Goal: Information Seeking & Learning: Learn about a topic

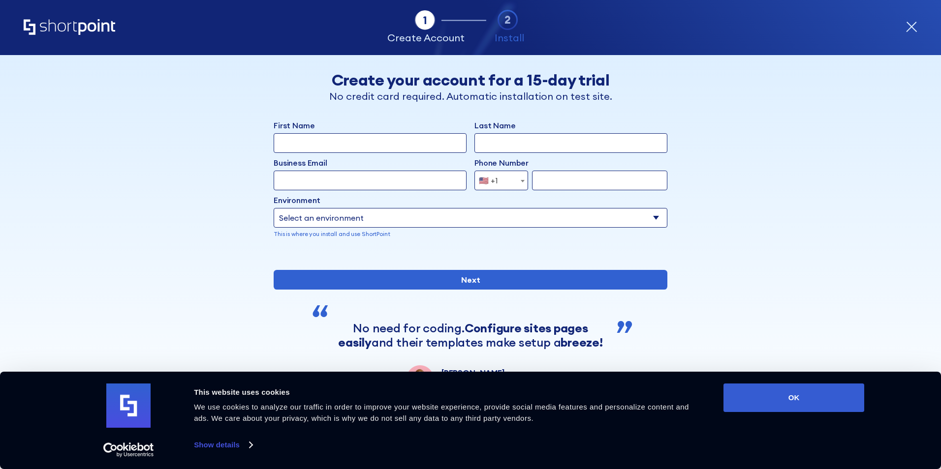
click at [92, 28] on icon "Home" at bounding box center [70, 27] width 92 height 16
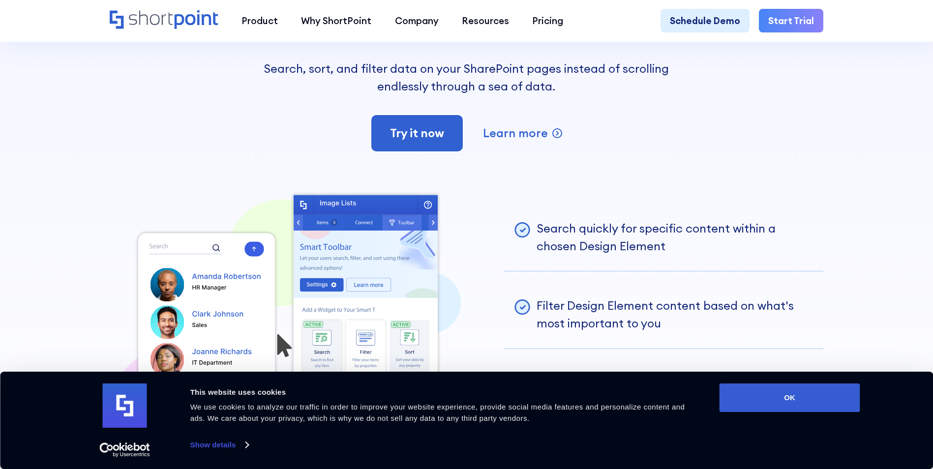
scroll to position [2460, 0]
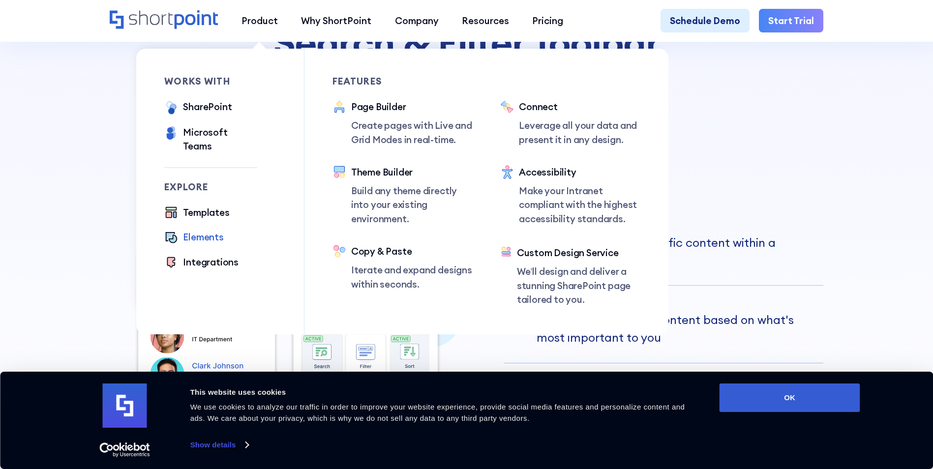
click at [201, 230] on div "Elements" at bounding box center [203, 237] width 40 height 14
click at [201, 206] on div "Templates" at bounding box center [206, 213] width 46 height 14
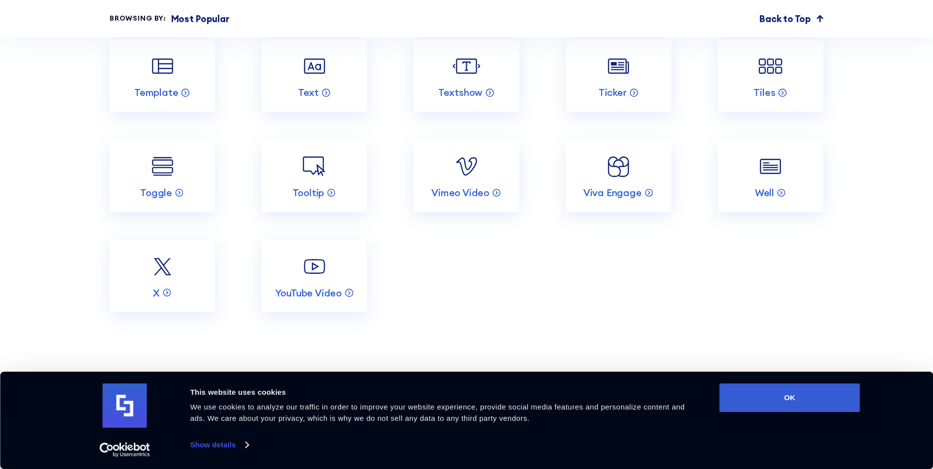
scroll to position [2263, 0]
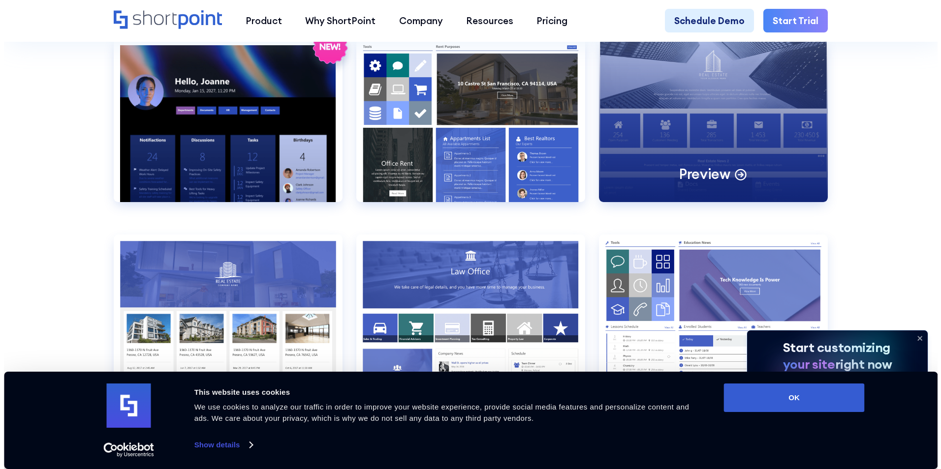
scroll to position [1082, 0]
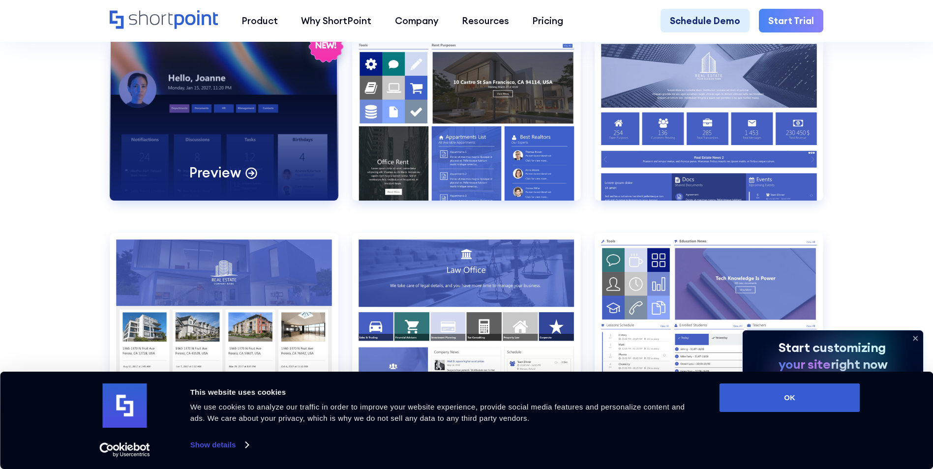
click at [249, 164] on div "Preview" at bounding box center [224, 118] width 229 height 163
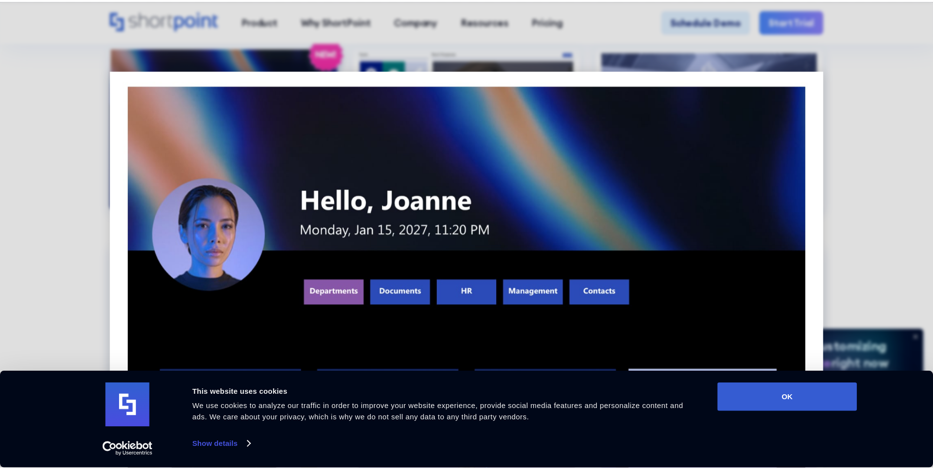
scroll to position [0, 0]
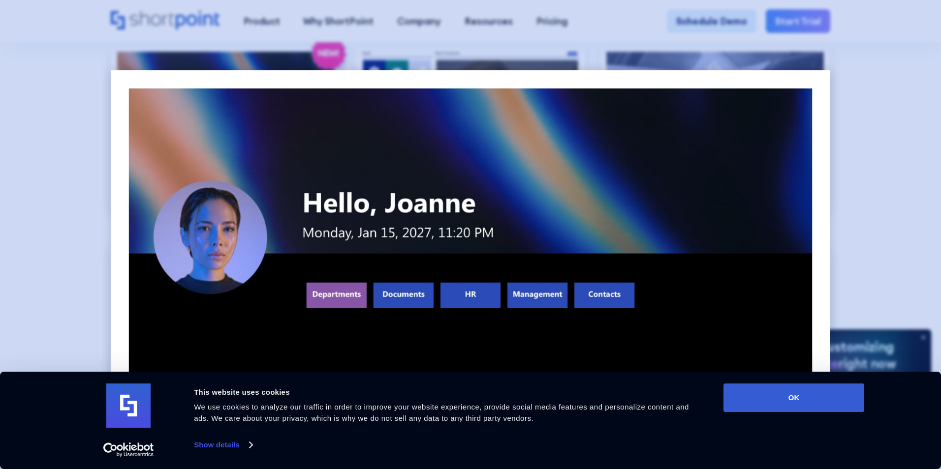
click at [888, 85] on div at bounding box center [470, 234] width 941 height 469
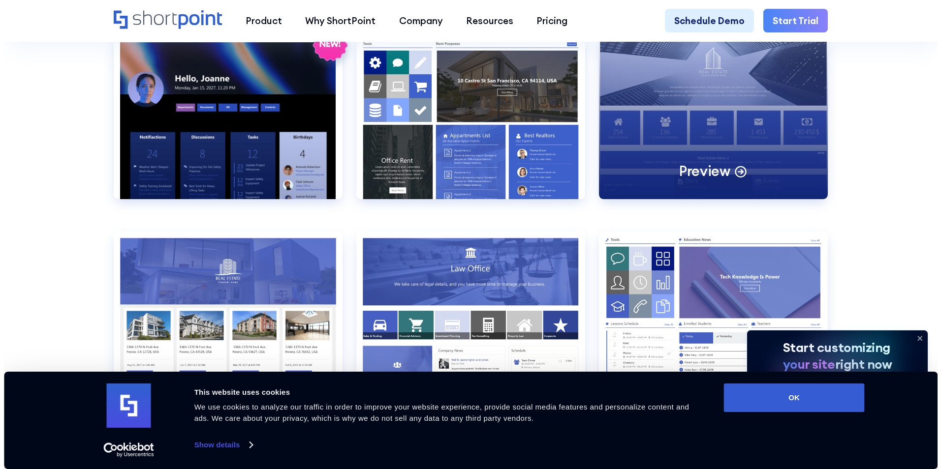
scroll to position [1082, 0]
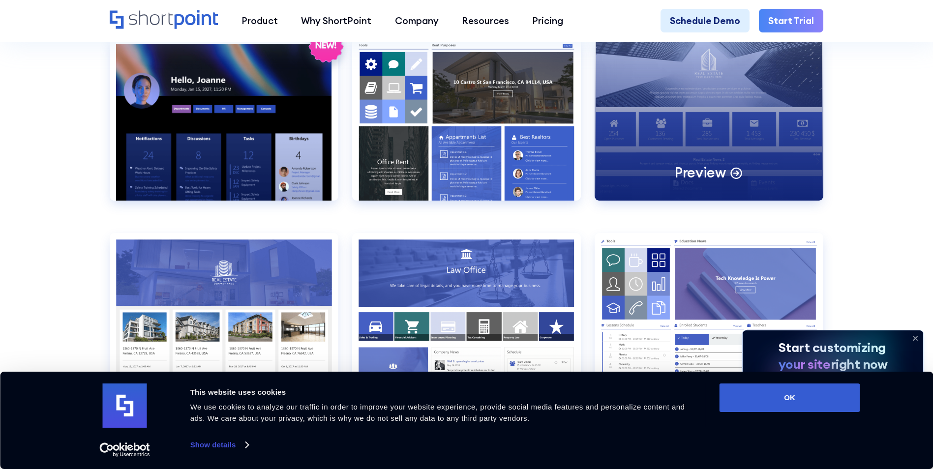
click at [646, 108] on div "Preview" at bounding box center [709, 118] width 229 height 163
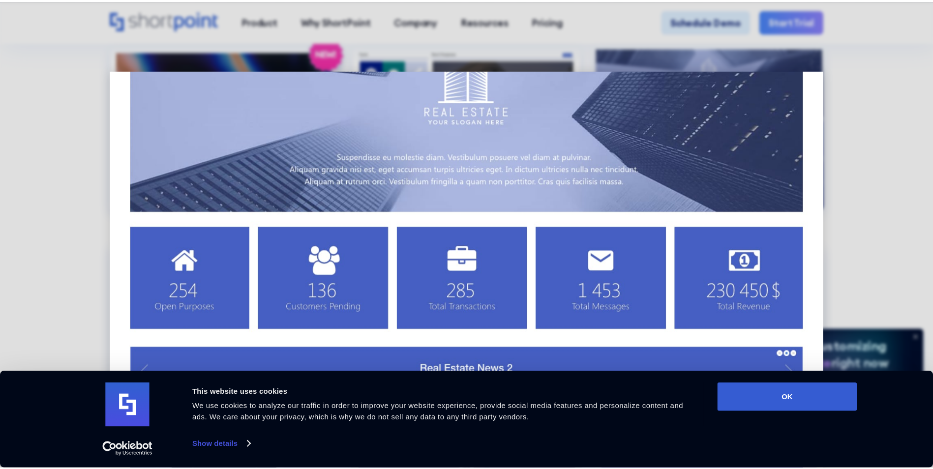
scroll to position [98, 0]
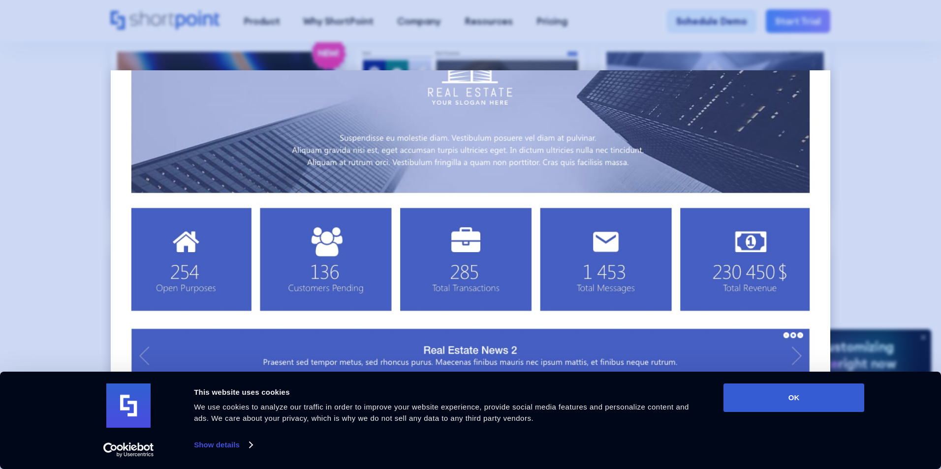
click at [865, 134] on div at bounding box center [470, 234] width 941 height 469
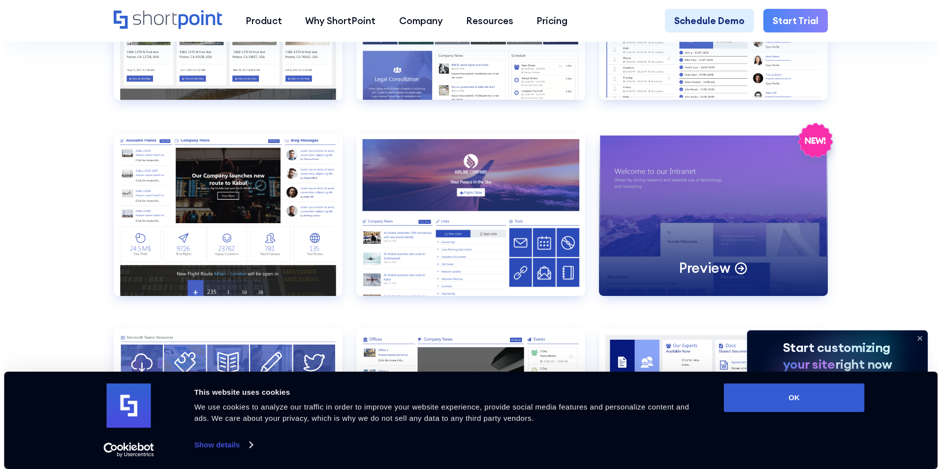
scroll to position [1377, 0]
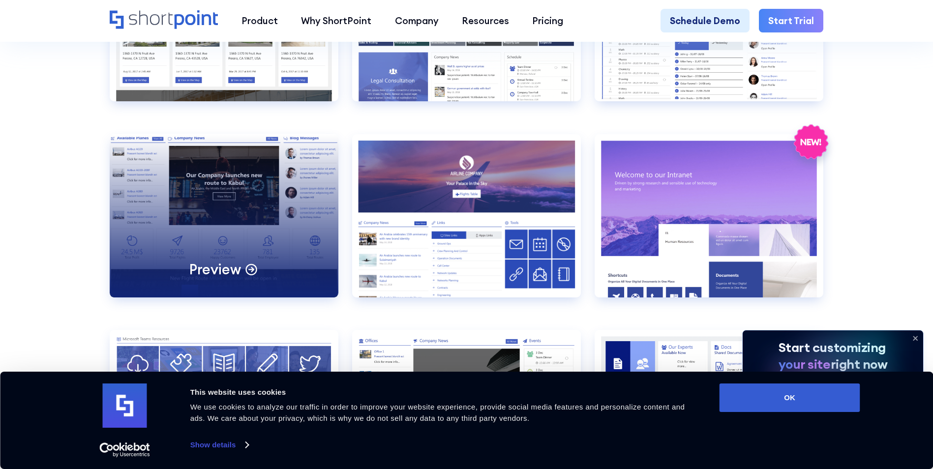
click at [321, 177] on div "Preview" at bounding box center [224, 215] width 229 height 163
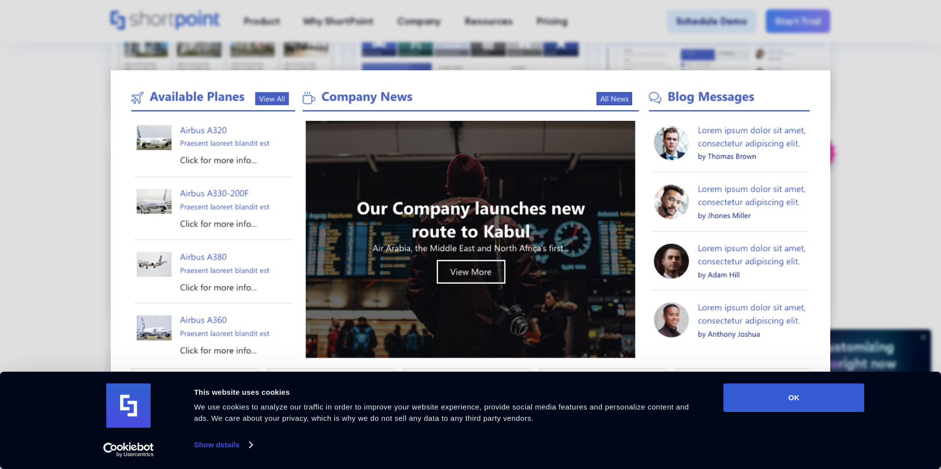
drag, startPoint x: 872, startPoint y: 122, endPoint x: 834, endPoint y: 118, distance: 38.6
click at [869, 122] on div at bounding box center [470, 234] width 941 height 469
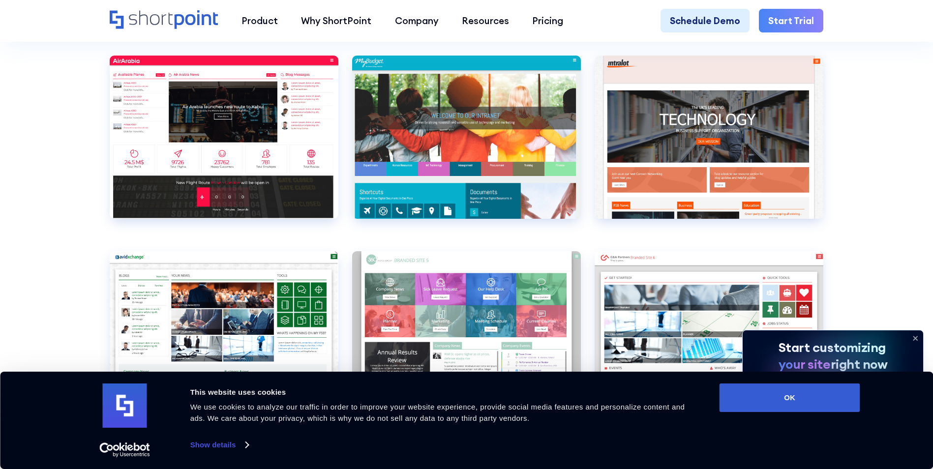
scroll to position [3739, 0]
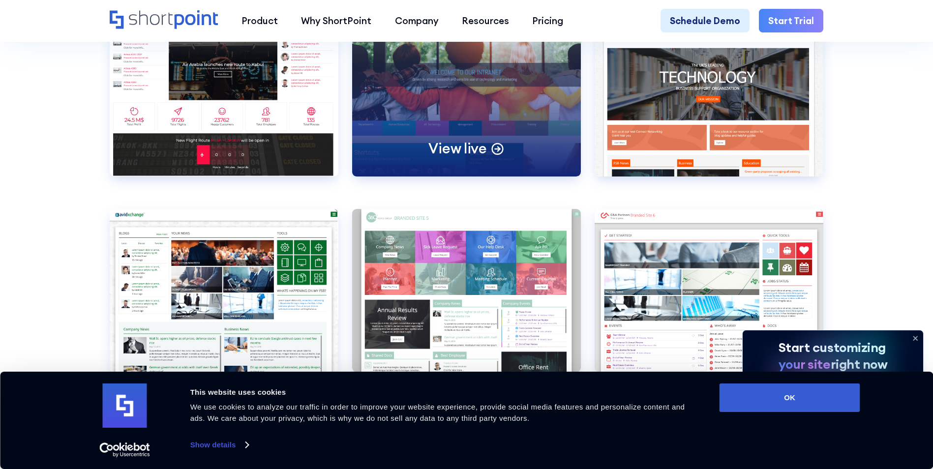
click at [499, 113] on div "View live" at bounding box center [466, 94] width 229 height 163
